Goal: Check status: Check status

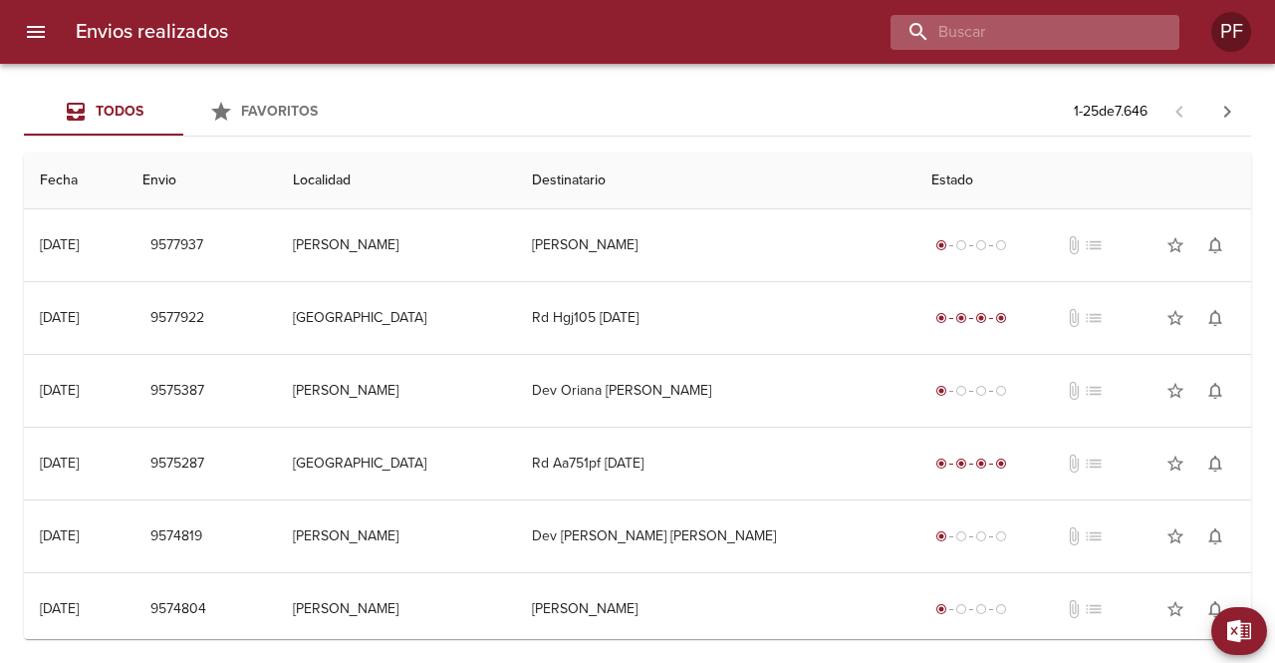
click at [1062, 31] on input "buscar" at bounding box center [1018, 32] width 255 height 35
paste input "[PERSON_NAME]"
type input "[PERSON_NAME]"
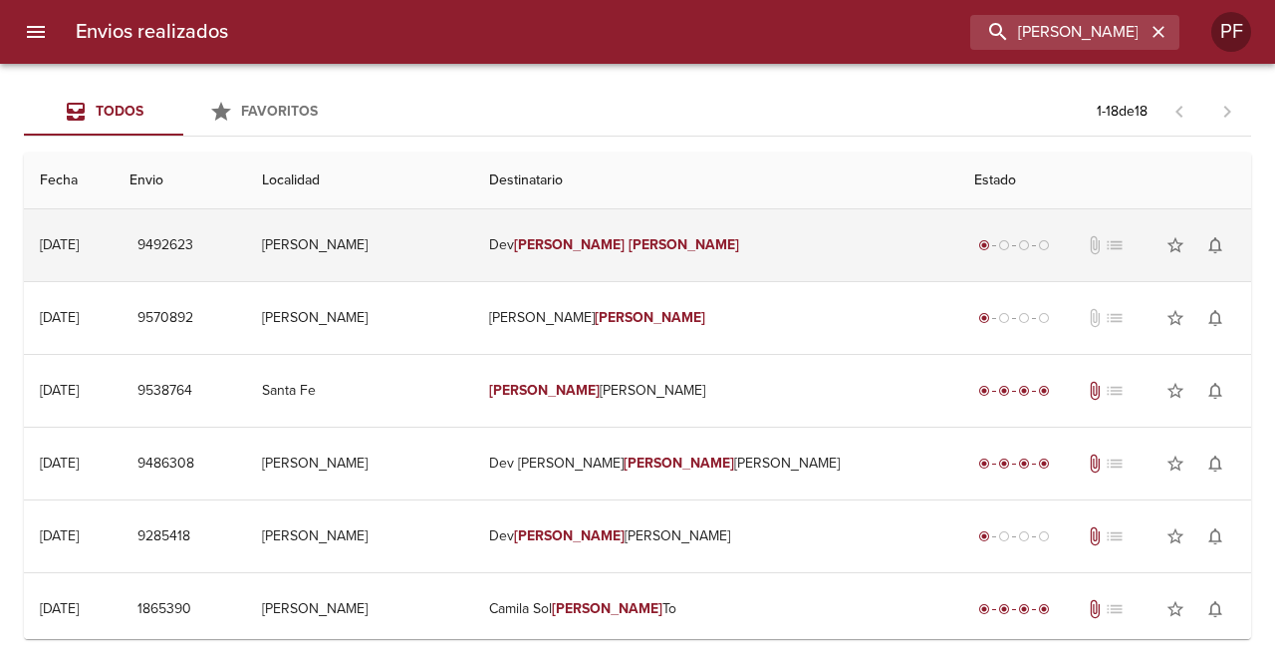
click at [614, 248] on em "[PERSON_NAME]" at bounding box center [569, 244] width 111 height 17
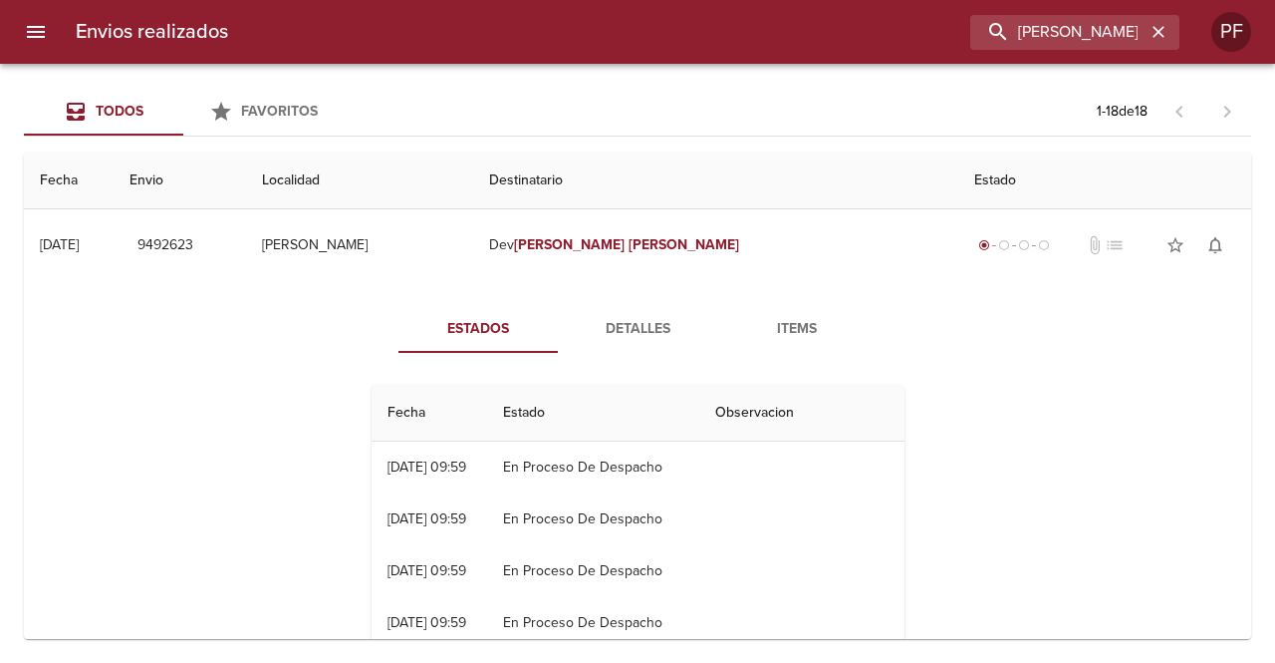
click at [787, 334] on span "Items" at bounding box center [797, 329] width 136 height 25
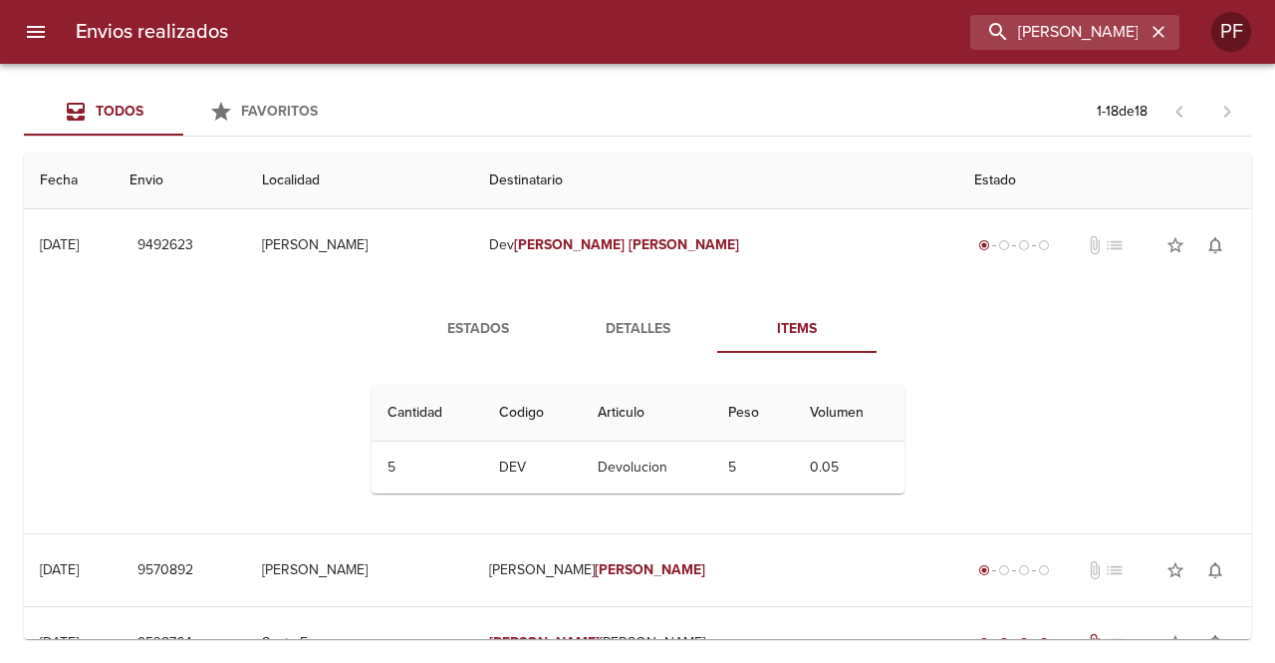
click at [658, 320] on span "Detalles" at bounding box center [638, 329] width 136 height 25
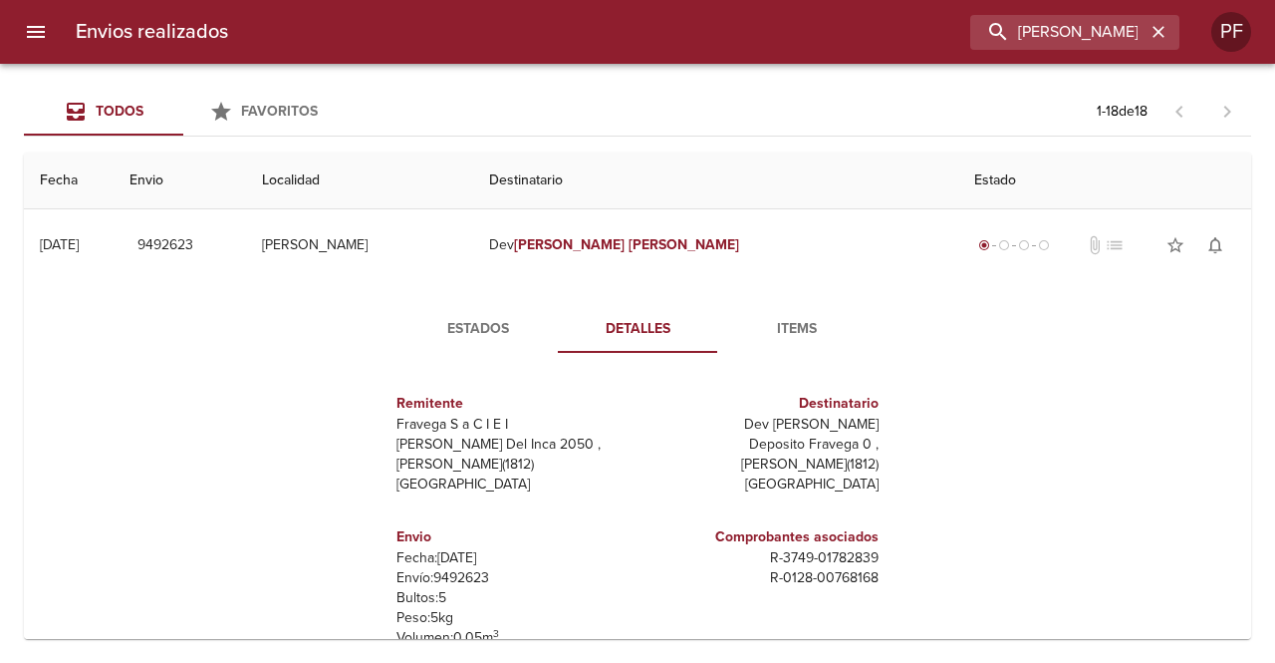
click at [787, 330] on span "Items" at bounding box center [797, 329] width 136 height 25
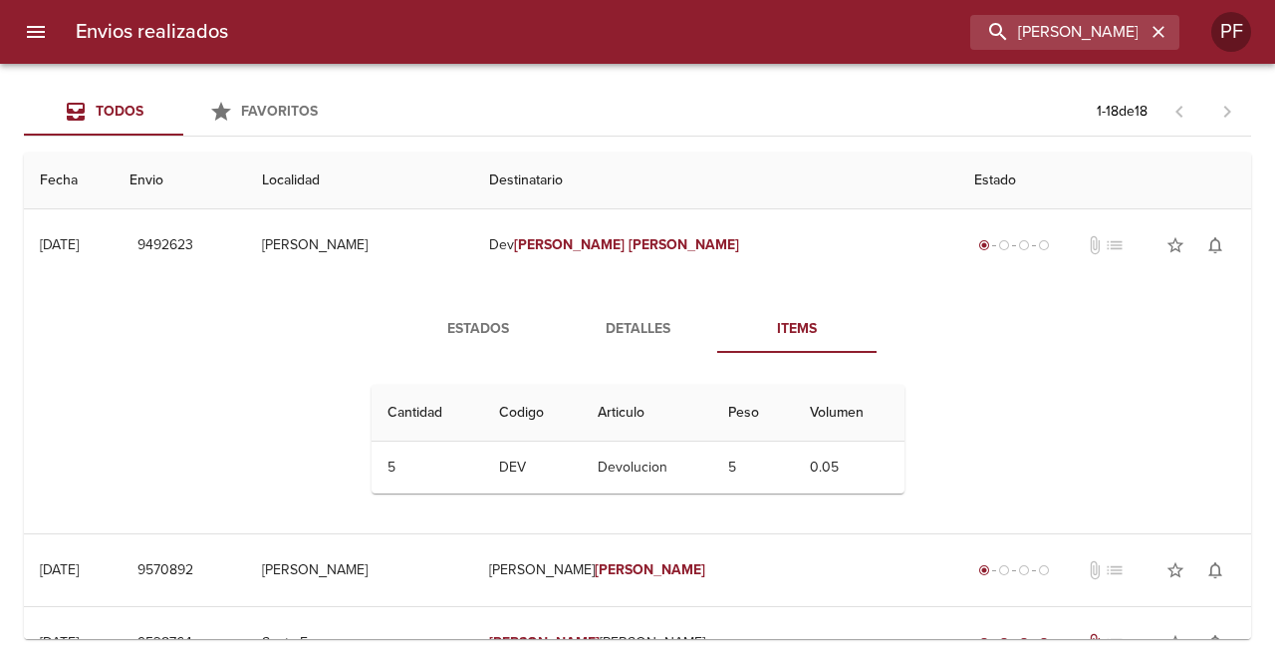
click at [636, 326] on span "Detalles" at bounding box center [638, 329] width 136 height 25
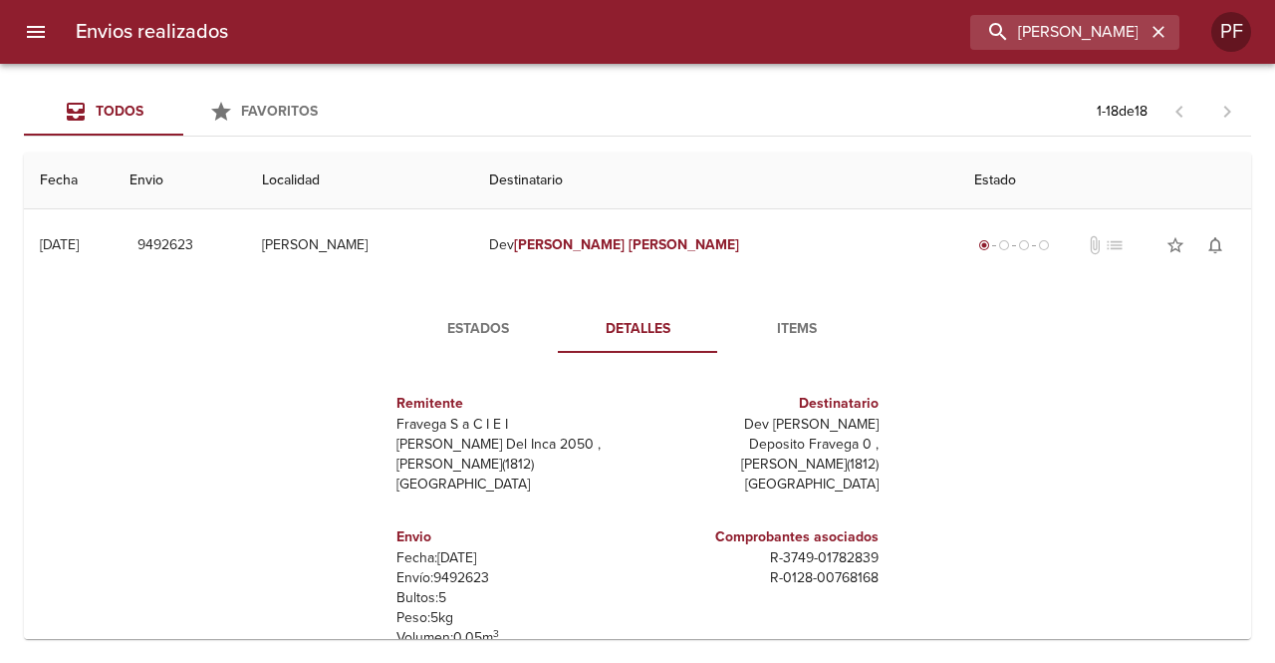
click at [466, 326] on span "Estados" at bounding box center [479, 329] width 136 height 25
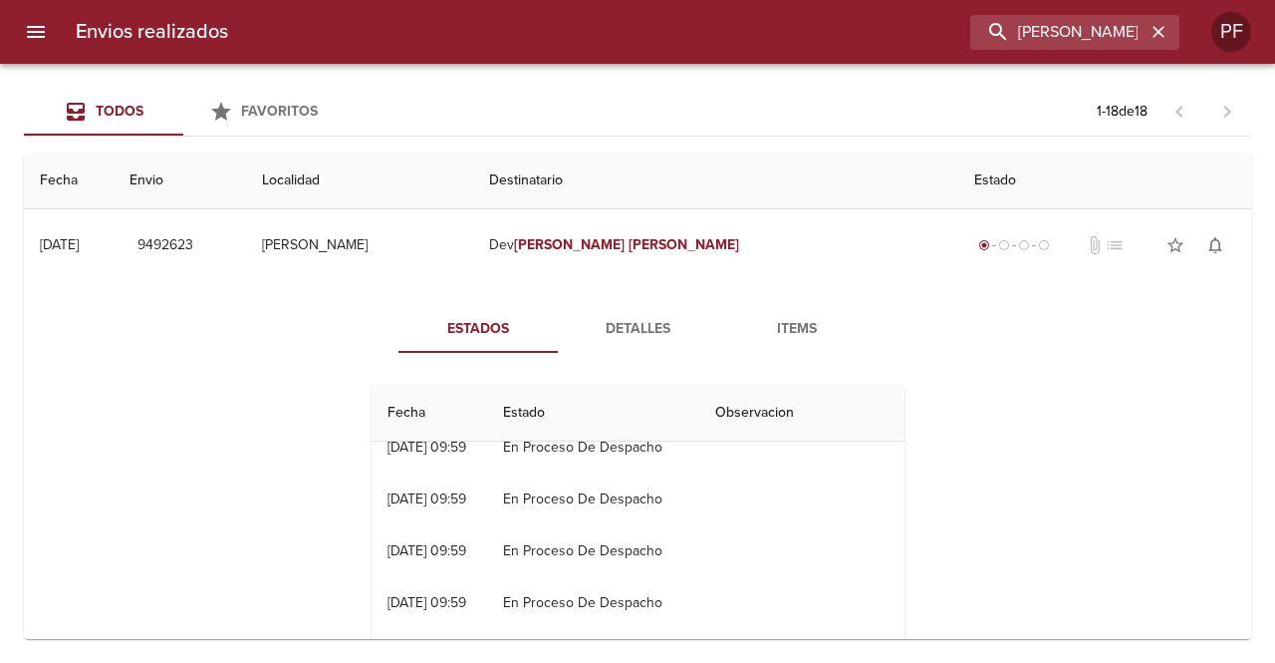
scroll to position [100, 0]
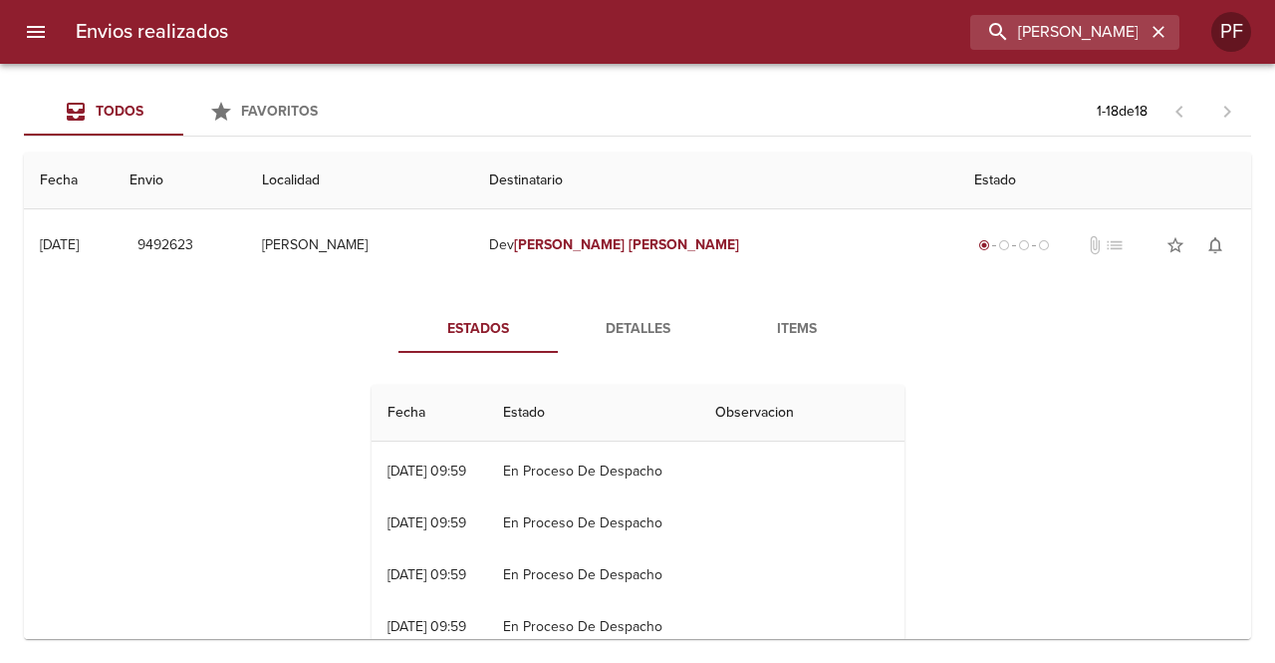
click at [640, 346] on button "Detalles" at bounding box center [637, 329] width 159 height 48
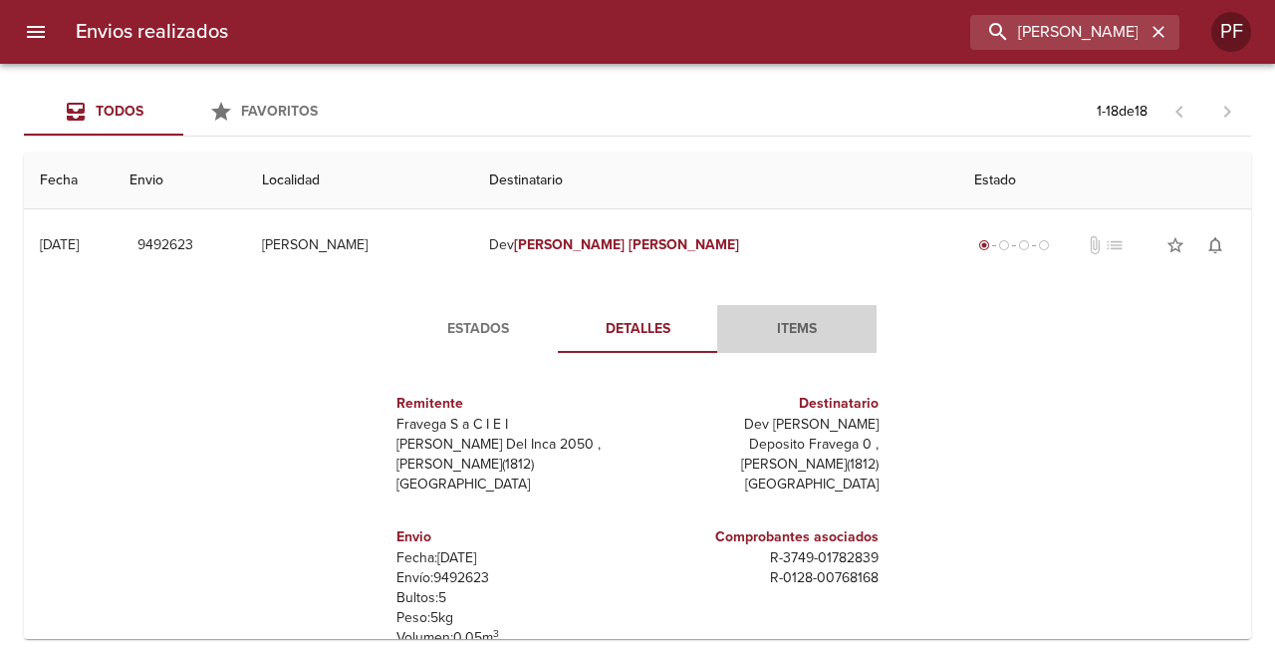
click at [778, 317] on span "Items" at bounding box center [797, 329] width 136 height 25
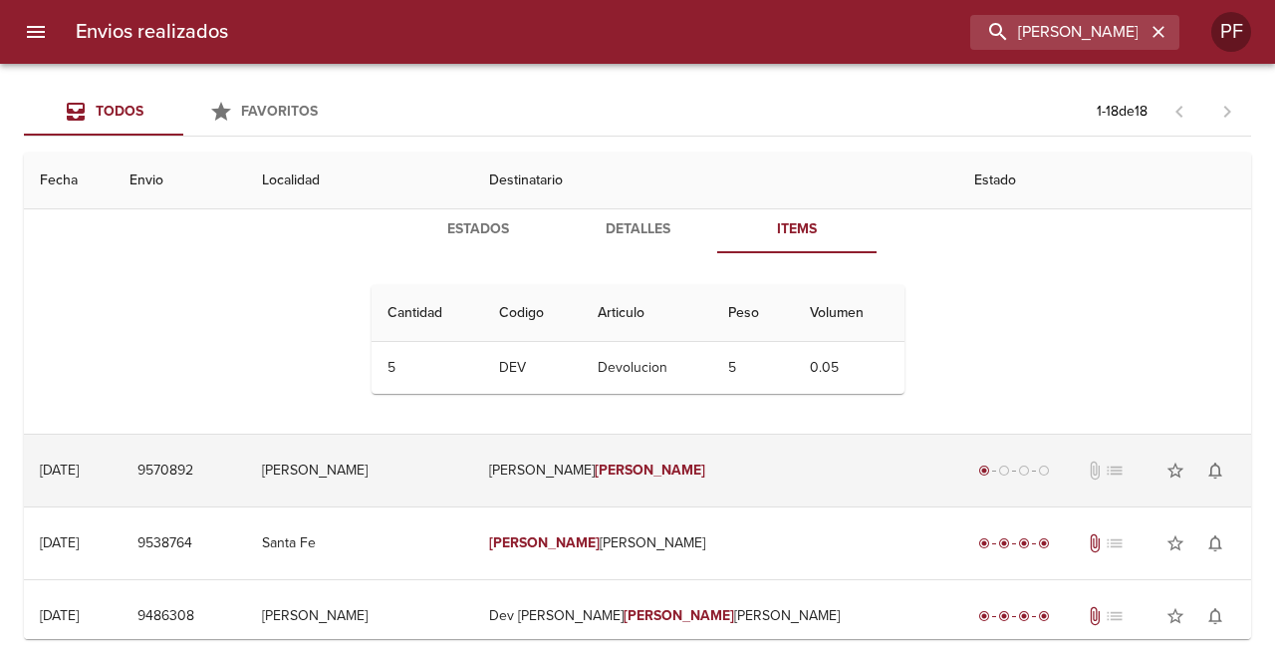
scroll to position [0, 0]
